Goal: Transaction & Acquisition: Purchase product/service

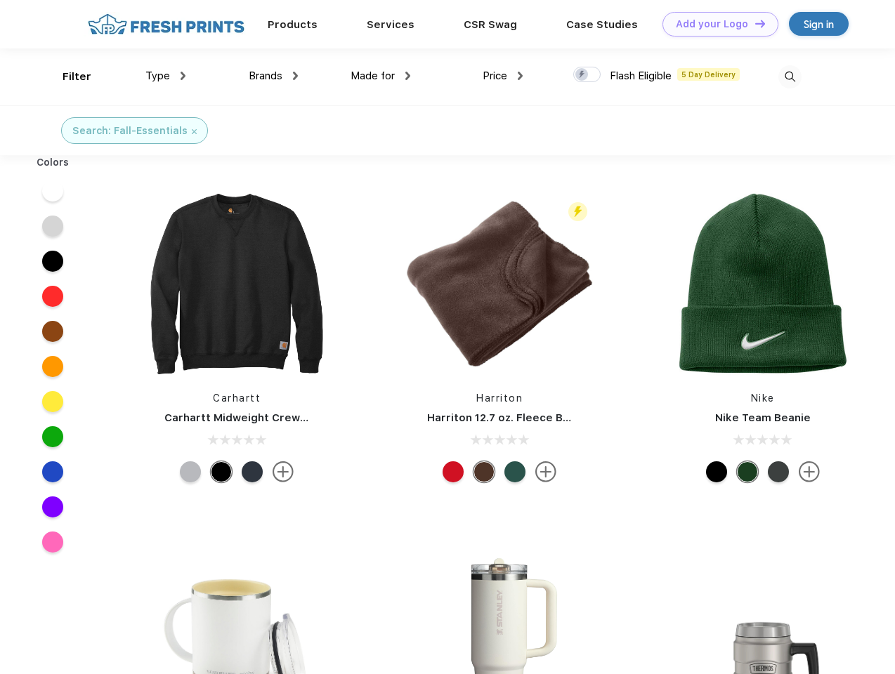
click at [715, 24] on link "Add your Logo Design Tool" at bounding box center [720, 24] width 116 height 25
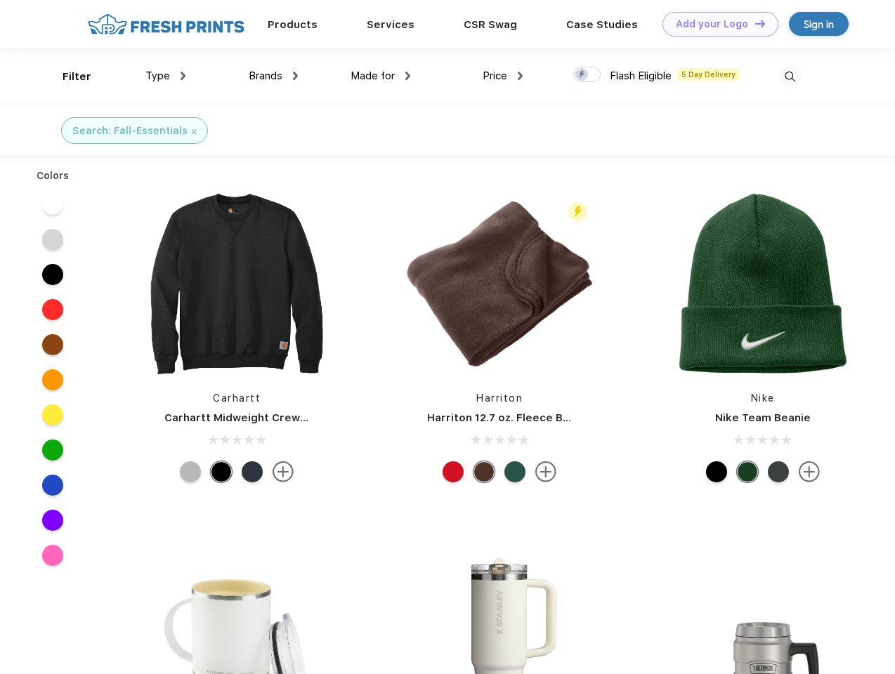
click at [0, 0] on div "Design Tool" at bounding box center [0, 0] width 0 height 0
click at [754, 23] on link "Add your Logo Design Tool" at bounding box center [720, 24] width 116 height 25
click at [67, 77] on div "Filter" at bounding box center [77, 77] width 29 height 16
click at [166, 76] on span "Type" at bounding box center [157, 76] width 25 height 13
click at [273, 76] on span "Brands" at bounding box center [266, 76] width 34 height 13
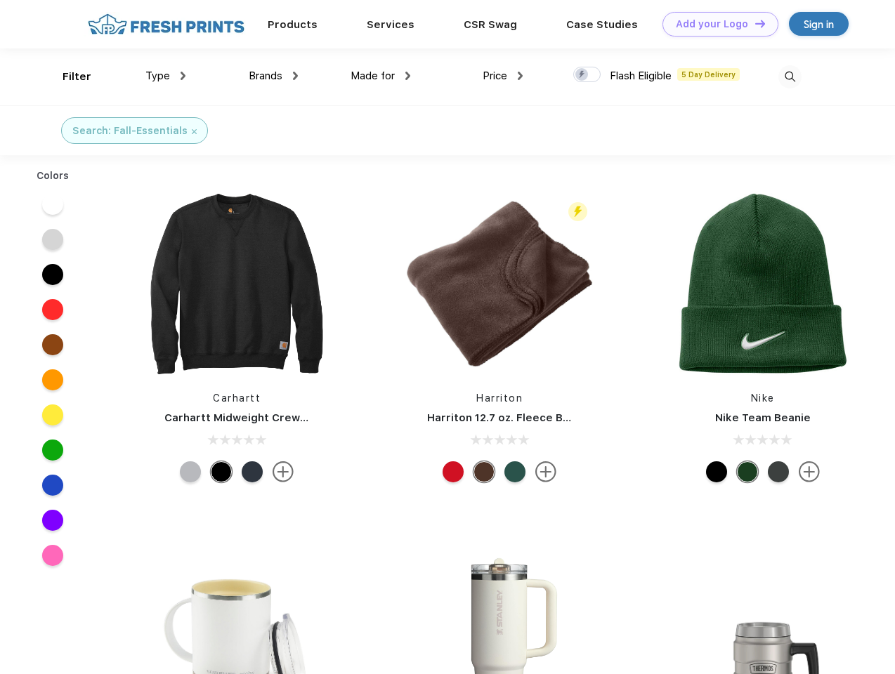
click at [381, 76] on span "Made for" at bounding box center [373, 76] width 44 height 13
click at [503, 76] on span "Price" at bounding box center [495, 76] width 25 height 13
click at [587, 75] on div at bounding box center [586, 74] width 27 height 15
click at [582, 75] on input "checkbox" at bounding box center [577, 70] width 9 height 9
click at [790, 77] on img at bounding box center [789, 76] width 23 height 23
